Goal: Check status

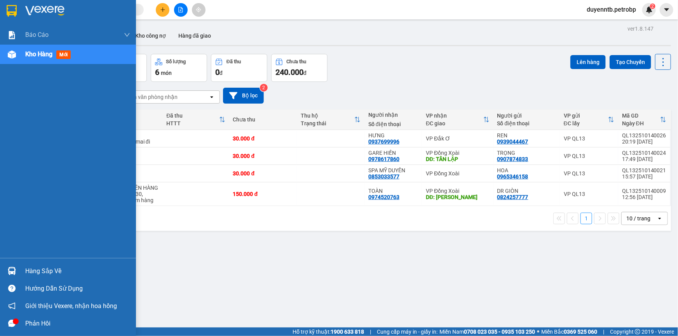
click at [71, 271] on div "Hàng sắp về" at bounding box center [77, 272] width 105 height 12
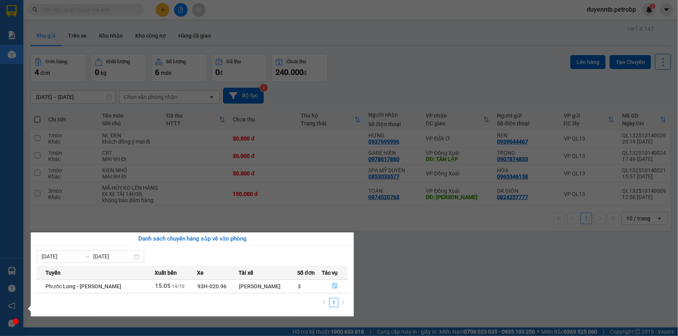
click at [448, 288] on section "Kết quả tìm kiếm ( 0 ) Bộ lọc No Data duyenntb.petrobp 2 Báo cáo 4 Thống kê doa…" at bounding box center [339, 168] width 678 height 336
click at [448, 288] on div "ver 1.8.147 Kho gửi Trên xe Kho nhận Kho công nợ Hàng đã giao Đơn hàng 4 đơn Kh…" at bounding box center [350, 191] width 647 height 336
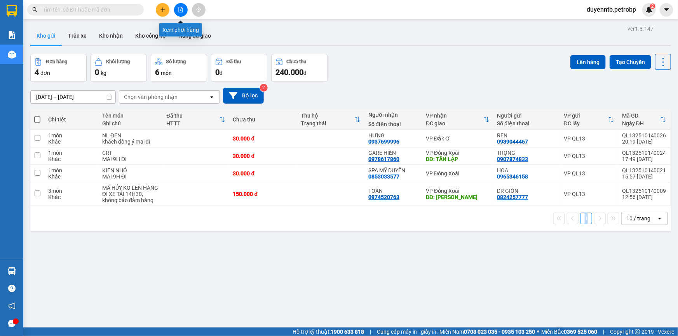
click at [179, 9] on icon "file-add" at bounding box center [180, 9] width 5 height 5
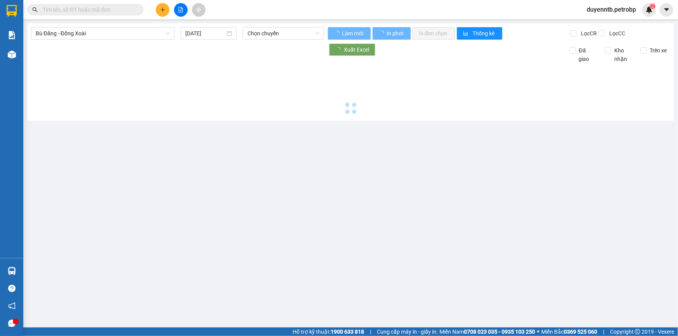
type input "15/10/2025"
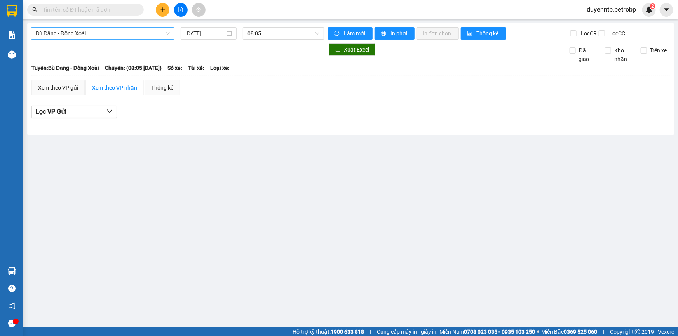
click at [151, 35] on span "Bù Đăng - Đồng Xoài" at bounding box center [103, 34] width 134 height 12
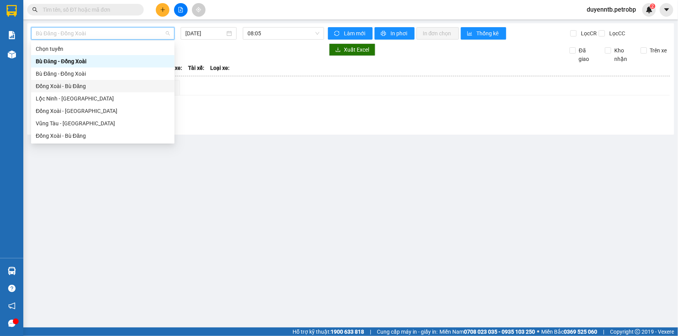
click at [14, 323] on div at bounding box center [16, 322] width 6 height 6
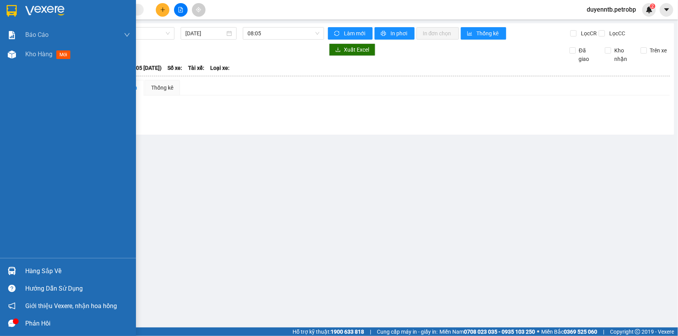
click at [11, 325] on icon "message" at bounding box center [11, 323] width 7 height 7
